Goal: Task Accomplishment & Management: Manage account settings

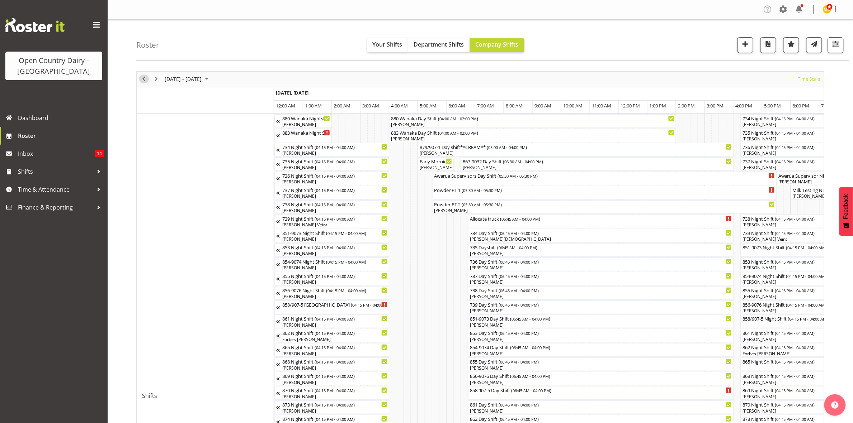
click at [144, 79] on span "Previous" at bounding box center [143, 79] width 9 height 9
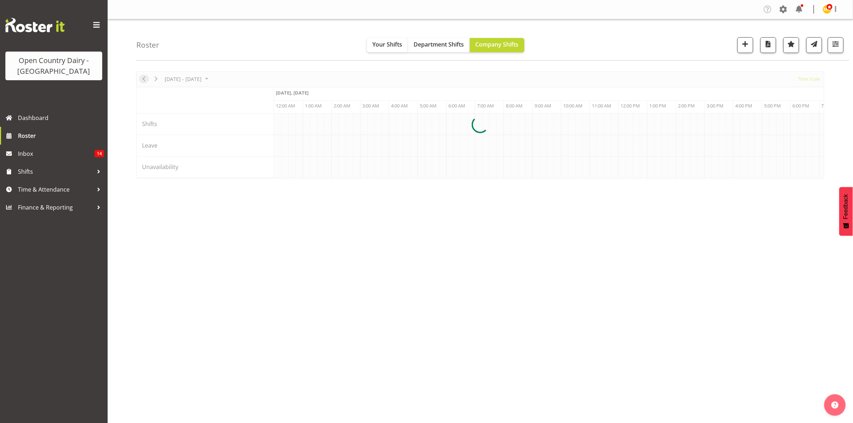
scroll to position [0, 4131]
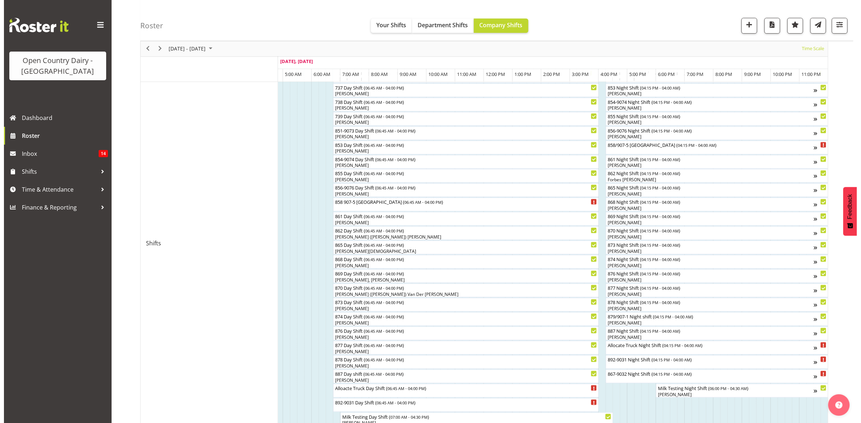
scroll to position [160, 0]
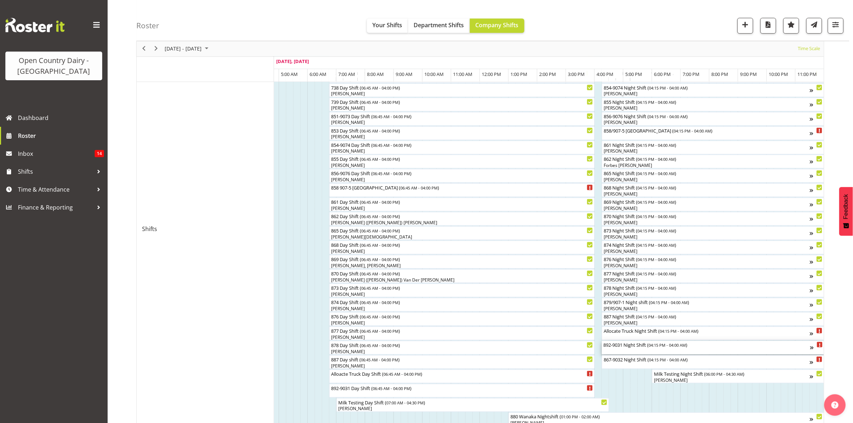
click at [699, 346] on div "892-9031 Night Shift ( 04:15 PM - 04:00 AM )" at bounding box center [706, 344] width 207 height 7
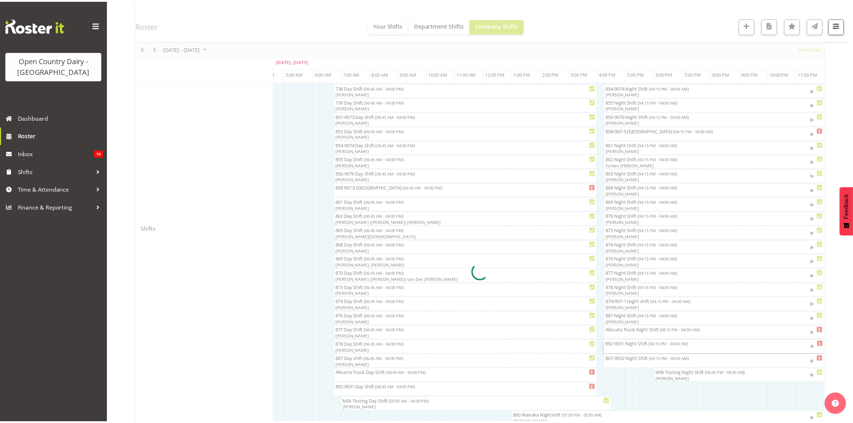
scroll to position [0, 4264]
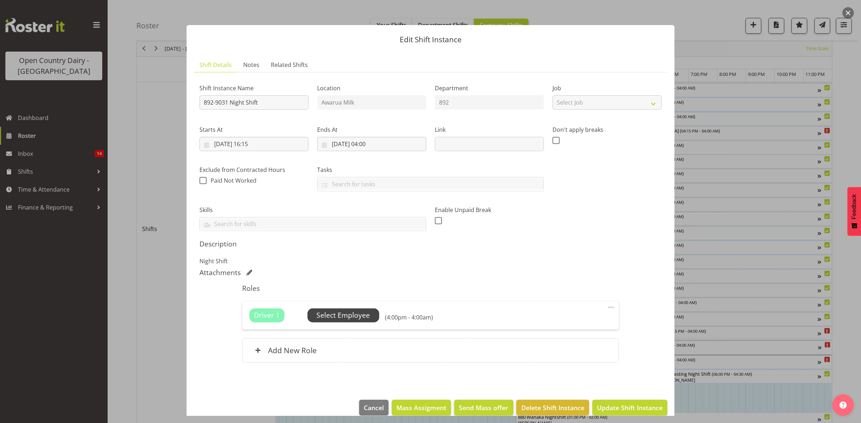
click at [324, 316] on span "Select Employee" at bounding box center [342, 316] width 53 height 10
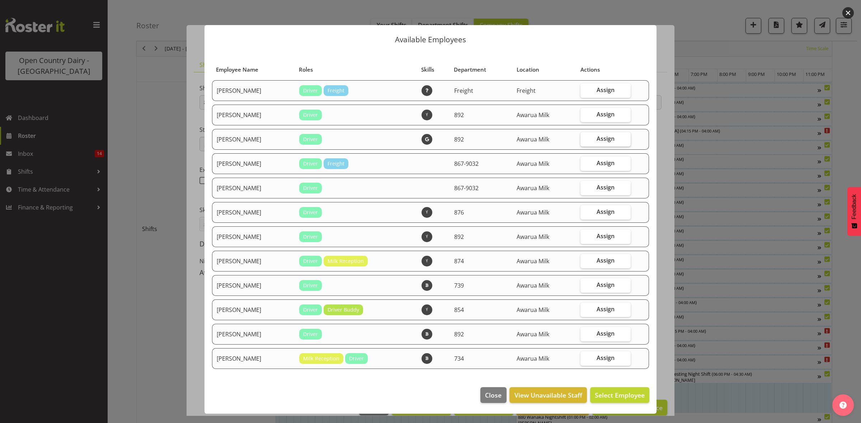
click at [600, 136] on span "Assign" at bounding box center [605, 138] width 18 height 7
click at [585, 137] on input "Assign" at bounding box center [582, 139] width 5 height 5
checkbox input "true"
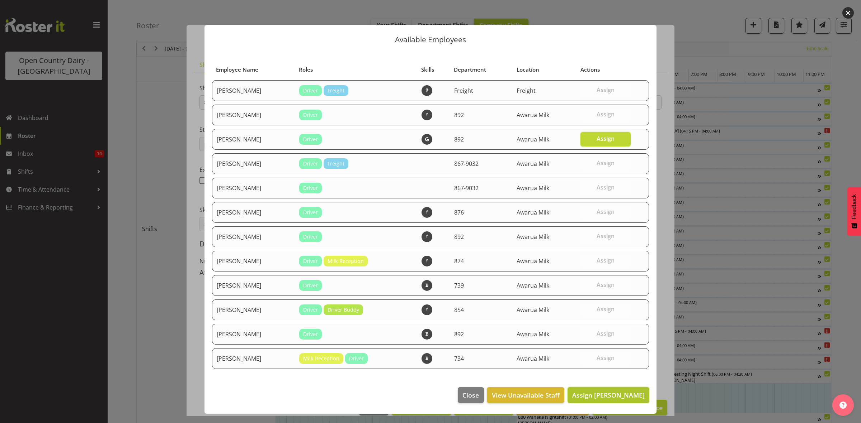
click at [607, 396] on span "Assign David McKenzie" at bounding box center [608, 395] width 72 height 9
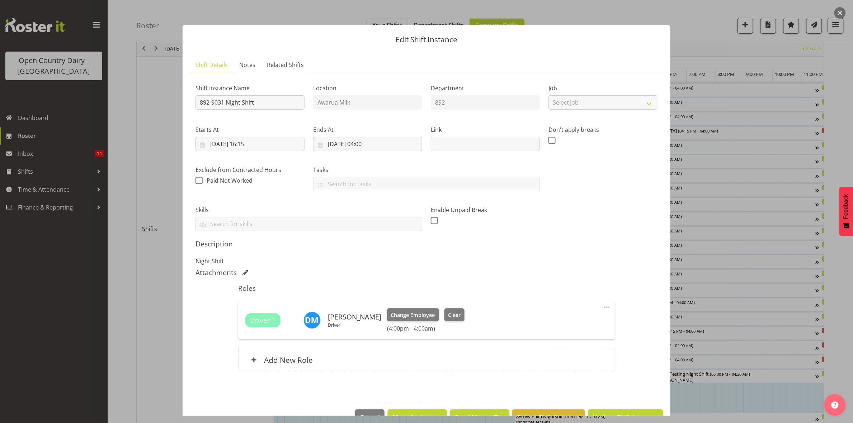
click at [838, 10] on button "button" at bounding box center [839, 12] width 11 height 11
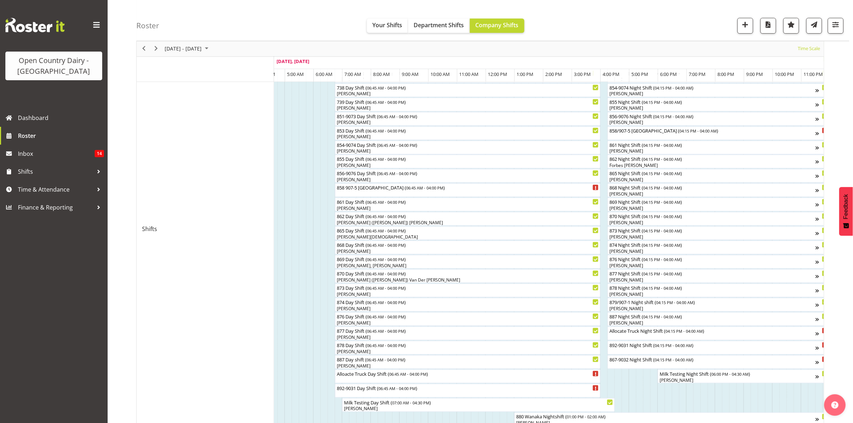
click at [154, 42] on div "next period" at bounding box center [156, 48] width 12 height 15
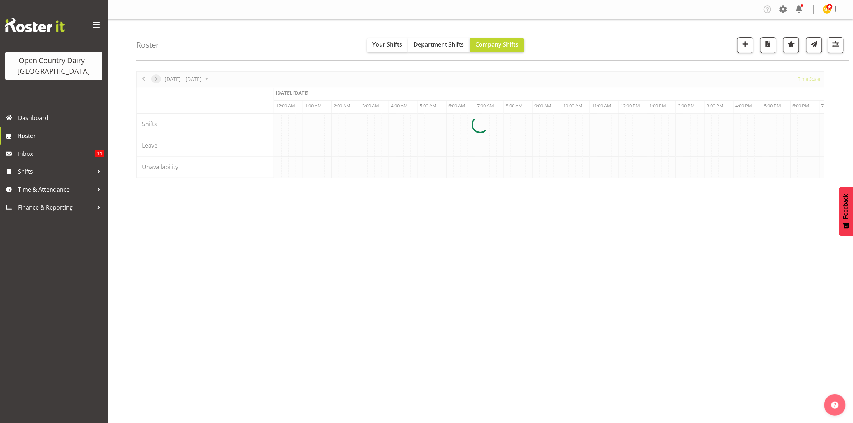
scroll to position [0, 0]
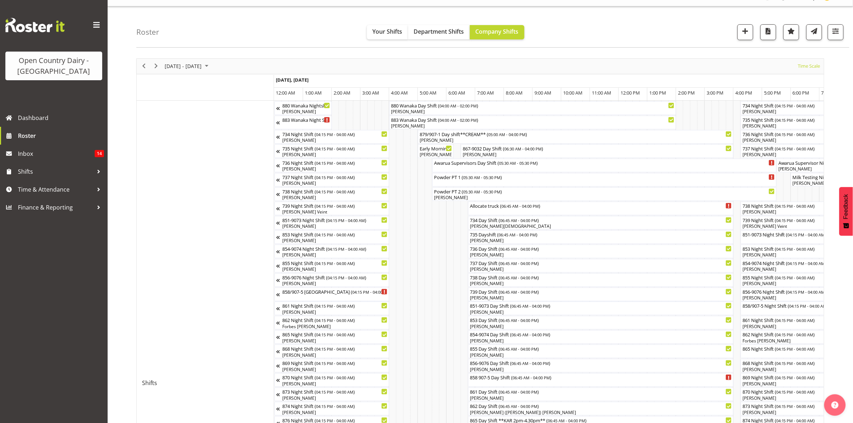
scroll to position [327, 0]
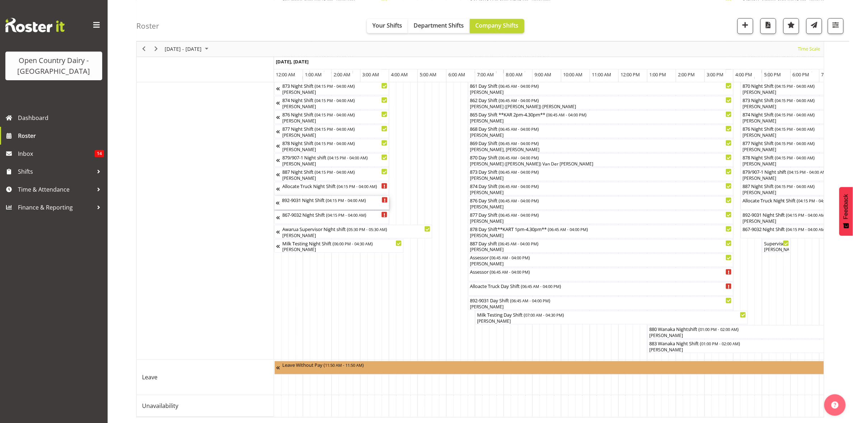
click at [337, 198] on span "04:15 PM - 04:00 AM" at bounding box center [345, 201] width 37 height 6
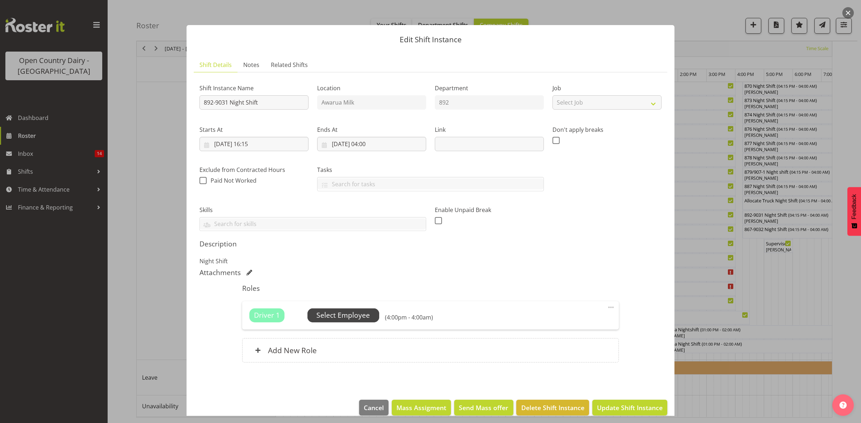
drag, startPoint x: 366, startPoint y: 309, endPoint x: 365, endPoint y: 312, distance: 3.7
click at [365, 312] on div "Driver 1 Unfilled Select Employee (4:00pm - 4:00am) Edit Cover Role Delete" at bounding box center [430, 316] width 376 height 28
click at [364, 320] on span "Select Employee" at bounding box center [342, 316] width 53 height 10
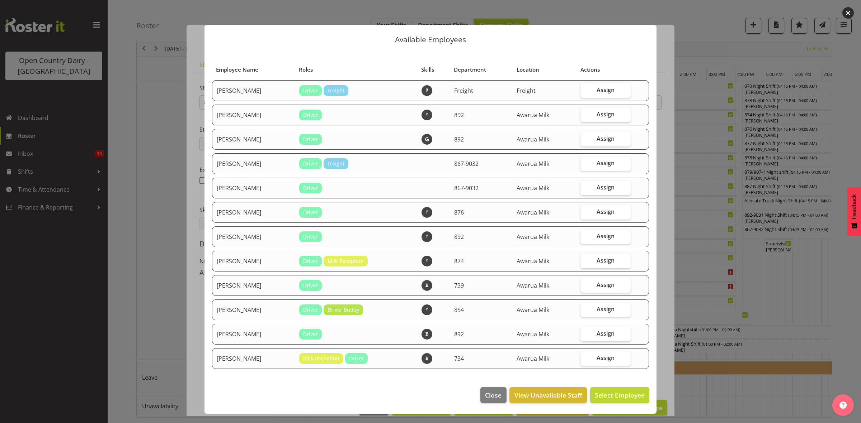
click at [508, 397] on footer "Close View Unavailable Staff Select Employee" at bounding box center [430, 397] width 452 height 34
click at [505, 397] on button "Close" at bounding box center [493, 396] width 26 height 16
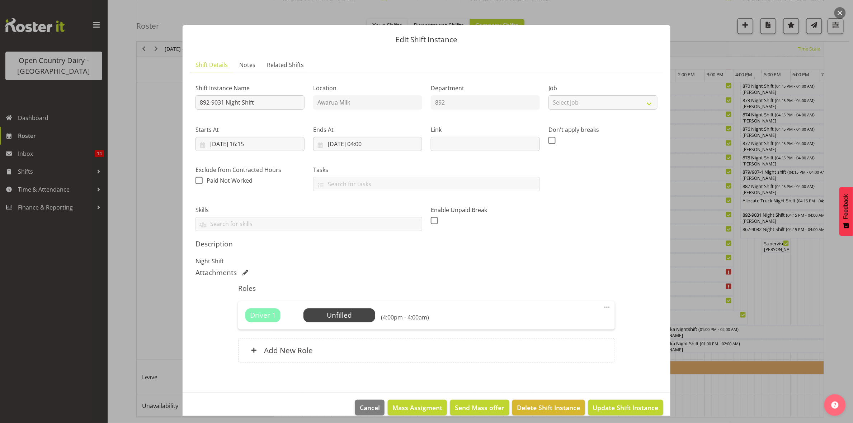
click at [834, 11] on button "button" at bounding box center [839, 12] width 11 height 11
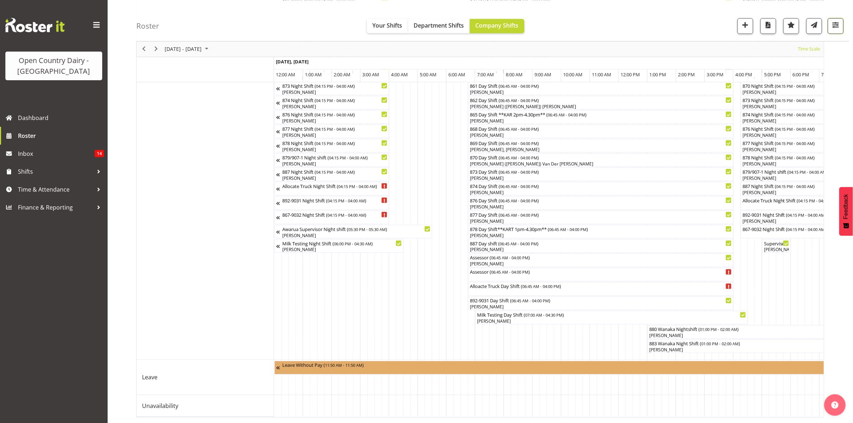
click at [834, 22] on span "button" at bounding box center [835, 24] width 9 height 9
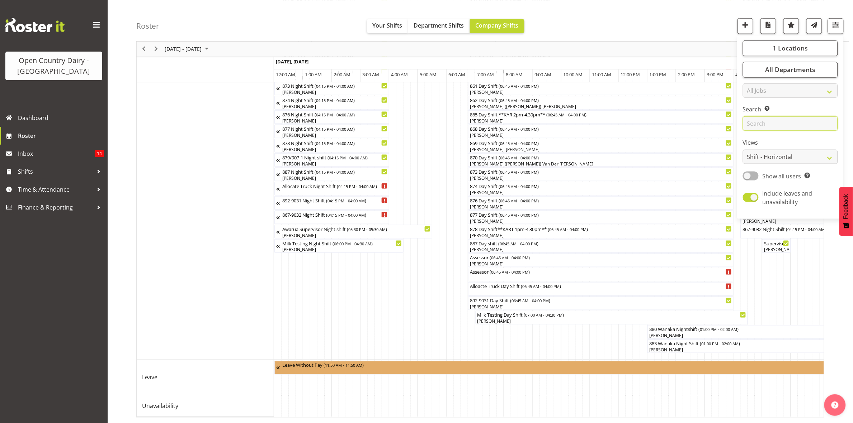
click at [792, 127] on input "text" at bounding box center [790, 124] width 95 height 14
click at [793, 123] on input "david" at bounding box center [790, 124] width 95 height 14
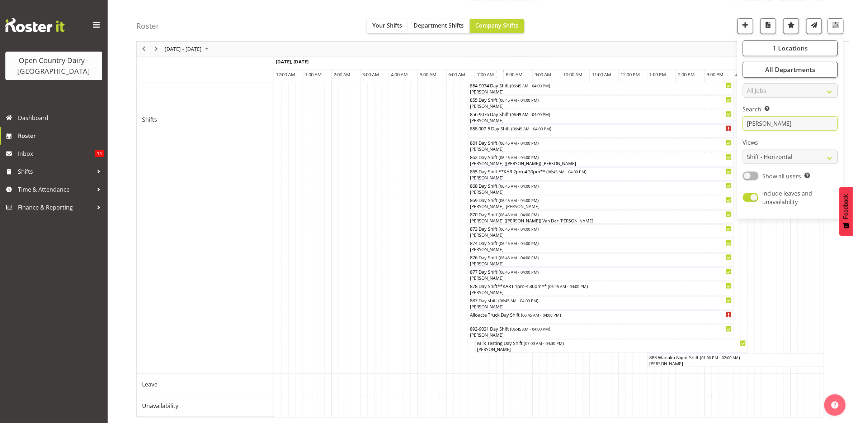
scroll to position [0, 0]
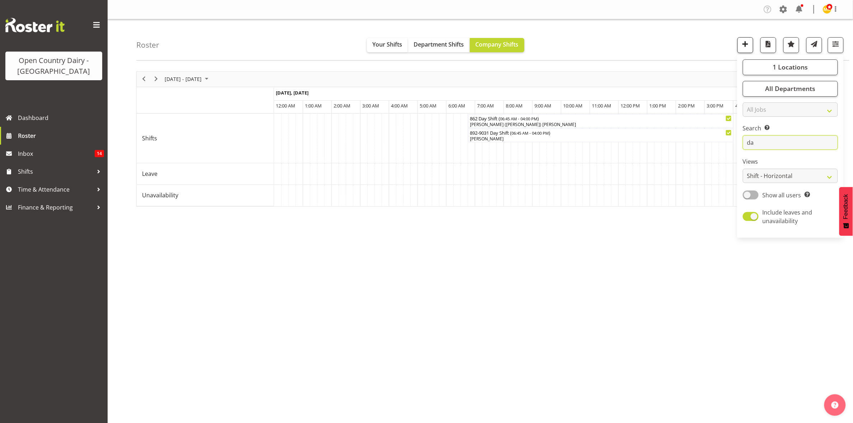
type input "d"
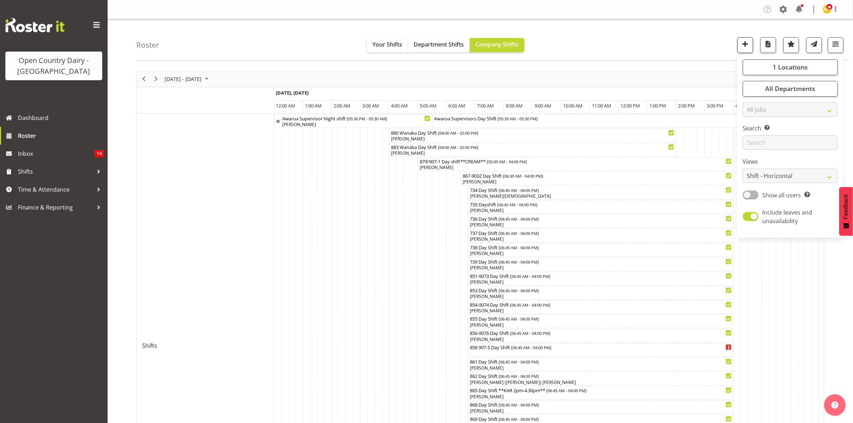
click at [737, 41] on button "button" at bounding box center [745, 45] width 16 height 16
click at [836, 10] on span at bounding box center [835, 9] width 9 height 9
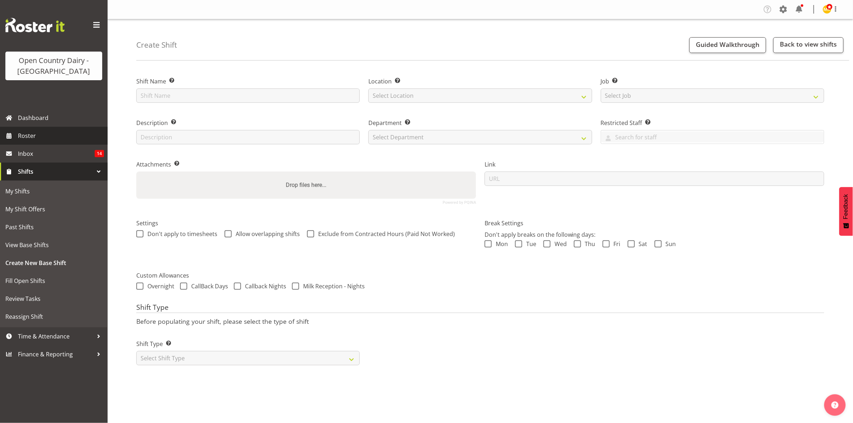
click at [59, 136] on span "Roster" at bounding box center [61, 136] width 86 height 11
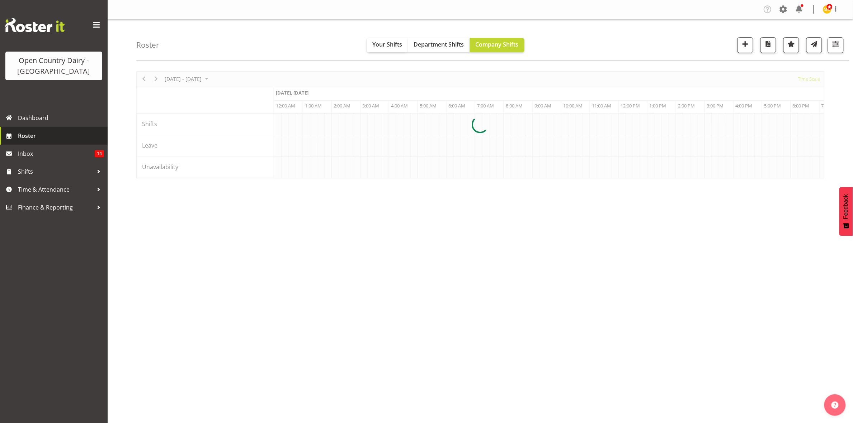
scroll to position [0, 4131]
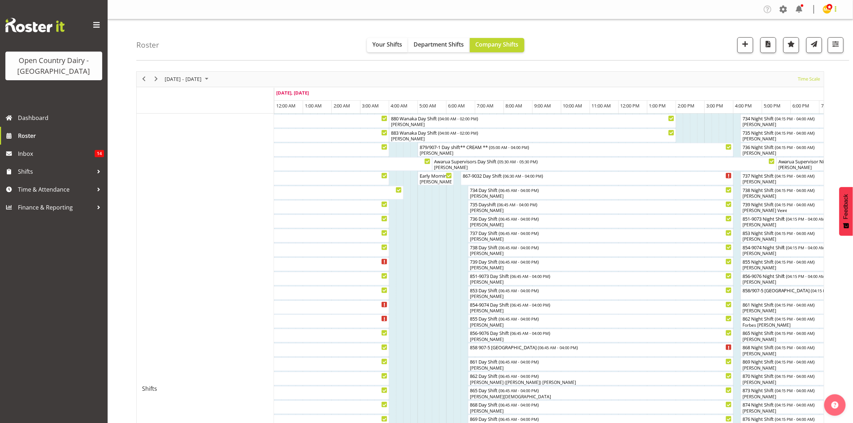
click at [838, 11] on span at bounding box center [835, 9] width 9 height 9
click at [797, 39] on link "Log Out" at bounding box center [805, 37] width 69 height 13
